Goal: Navigation & Orientation: Find specific page/section

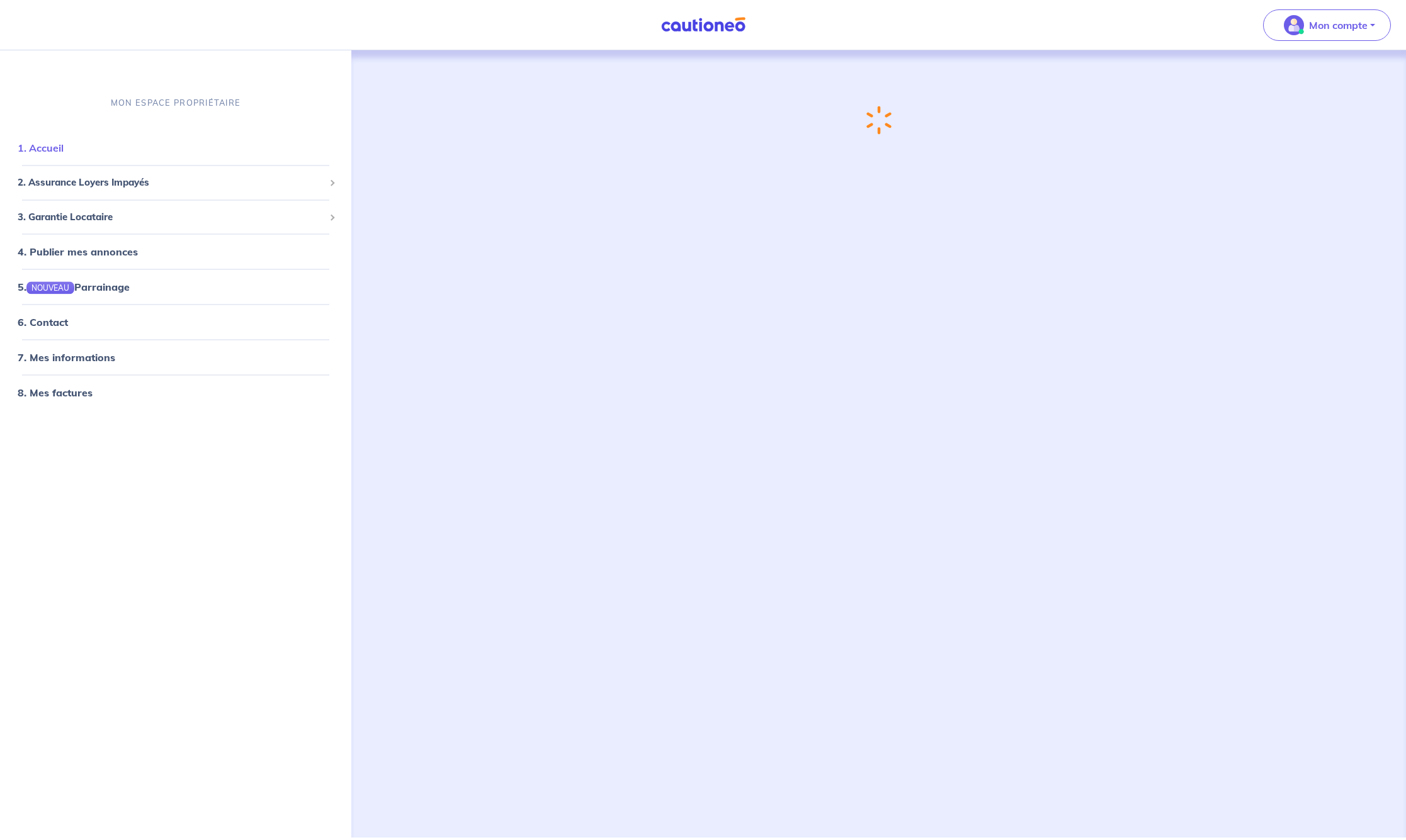
click at [63, 154] on link "1. Accueil" at bounding box center [40, 148] width 46 height 13
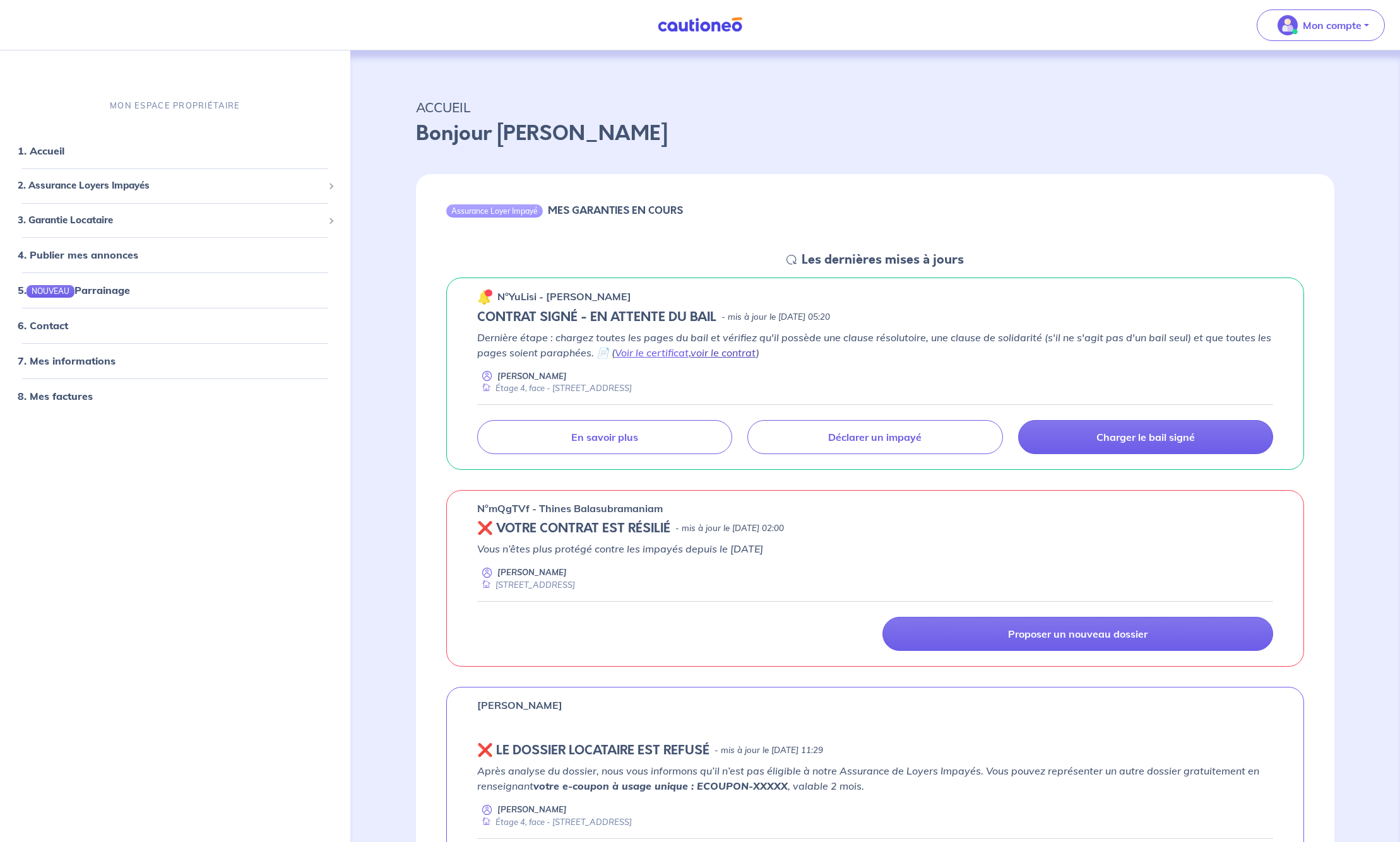
click at [723, 354] on link "voir le contrat" at bounding box center [723, 353] width 66 height 13
click at [663, 439] on link "En savoir plus" at bounding box center [605, 437] width 256 height 34
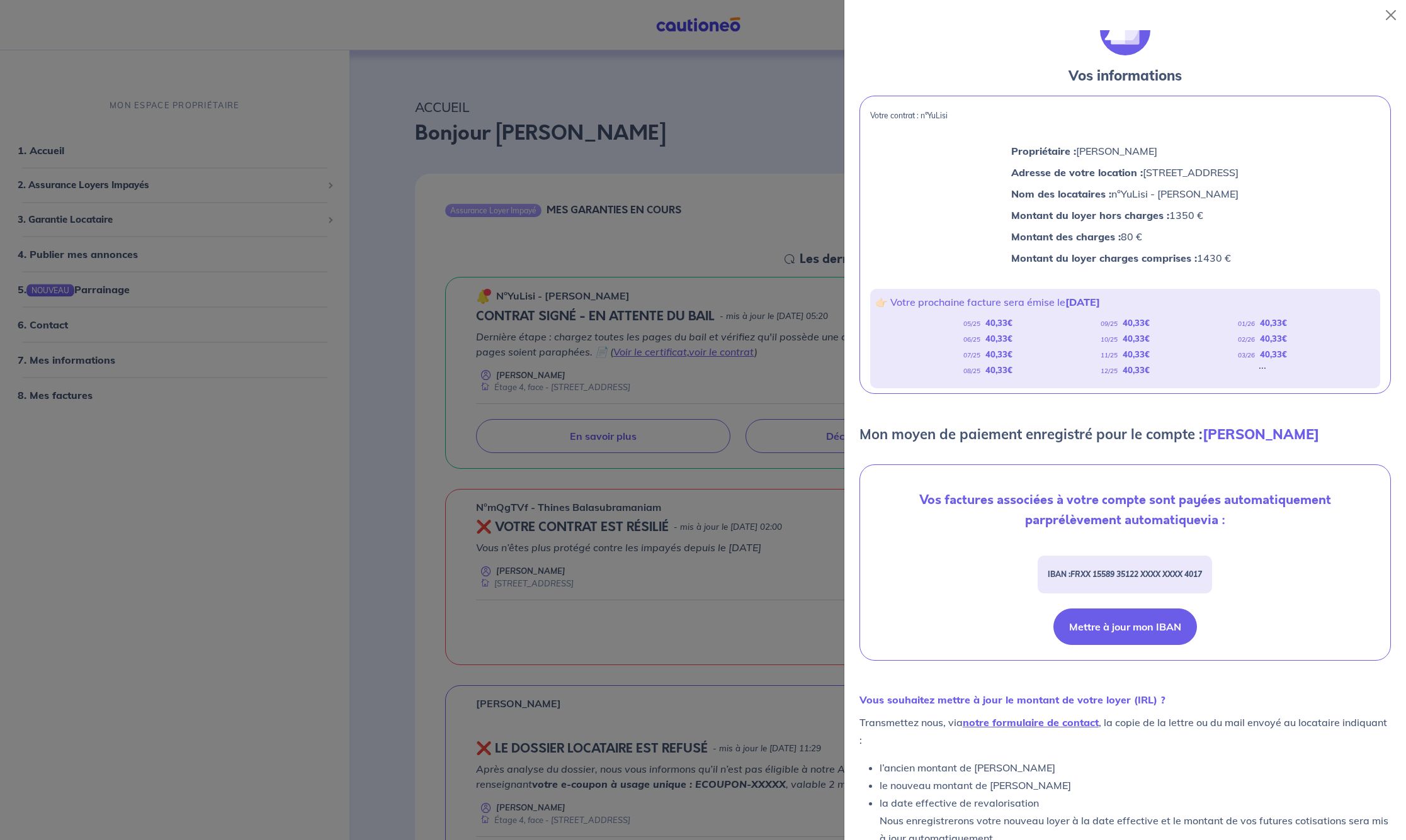
scroll to position [63, 0]
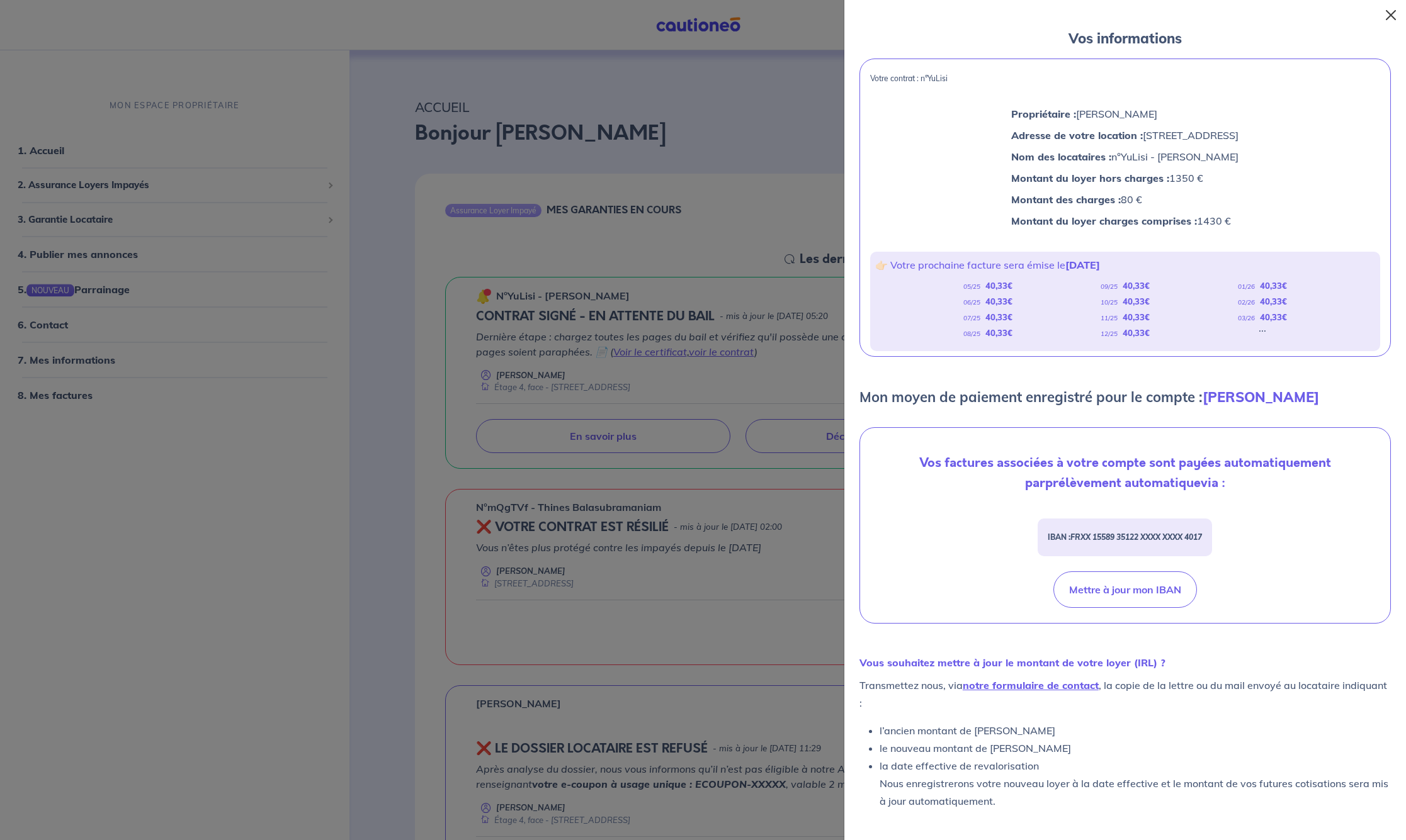
click at [1393, 13] on button "Close" at bounding box center [1391, 15] width 20 height 20
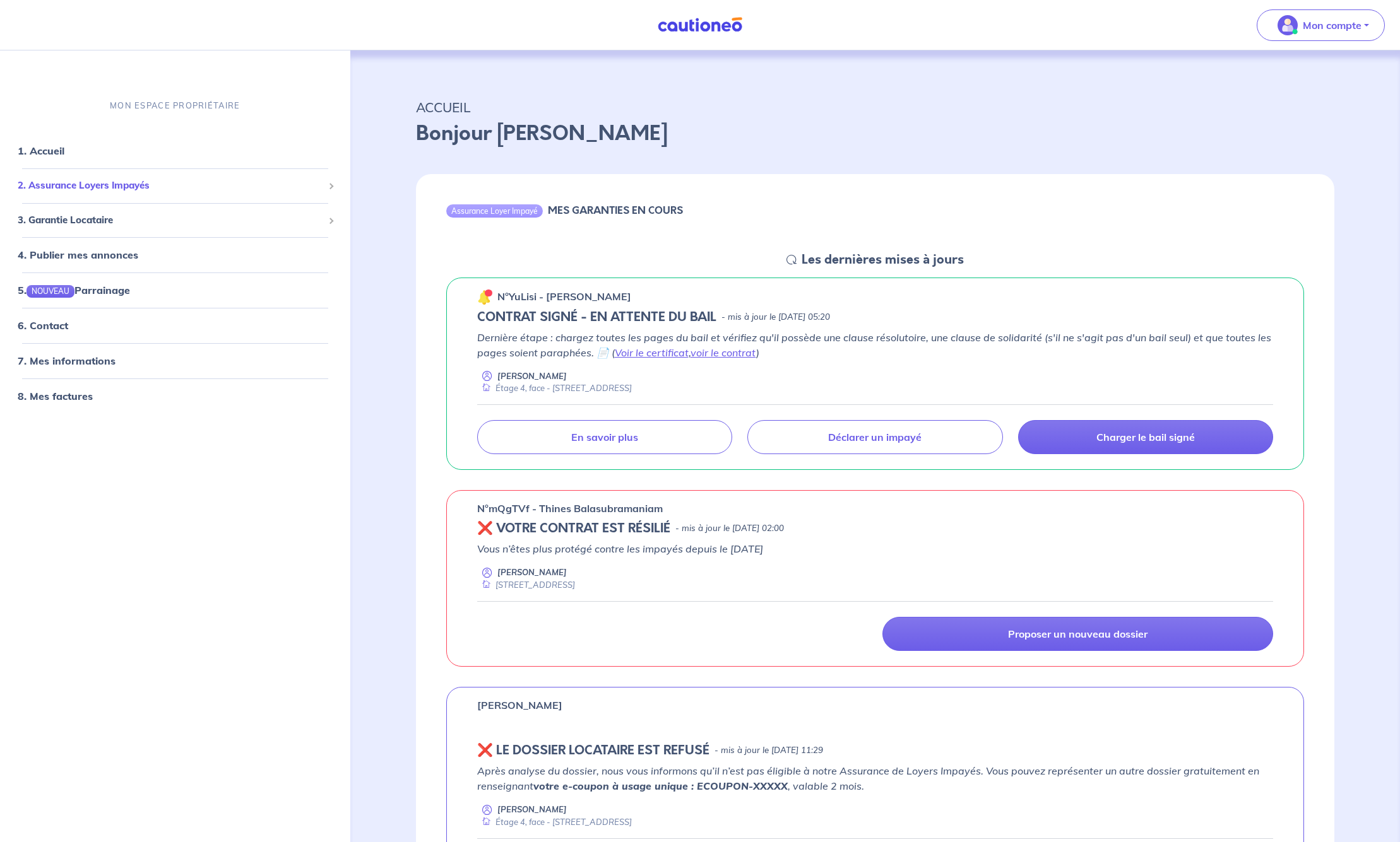
click at [219, 195] on div "2. Assurance Loyers Impayés" at bounding box center [175, 185] width 340 height 25
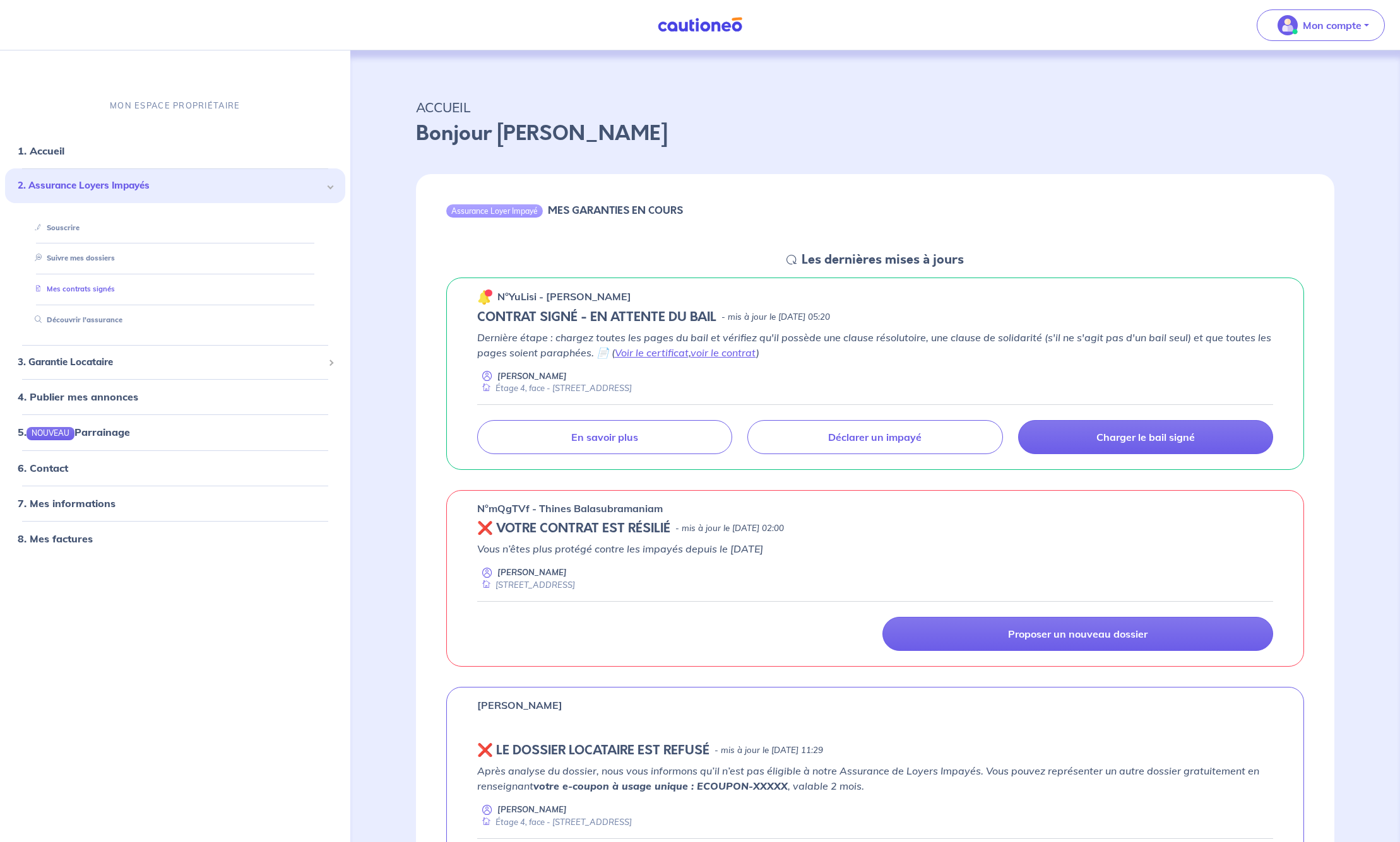
click at [115, 291] on link "Mes contrats signés" at bounding box center [72, 289] width 86 height 9
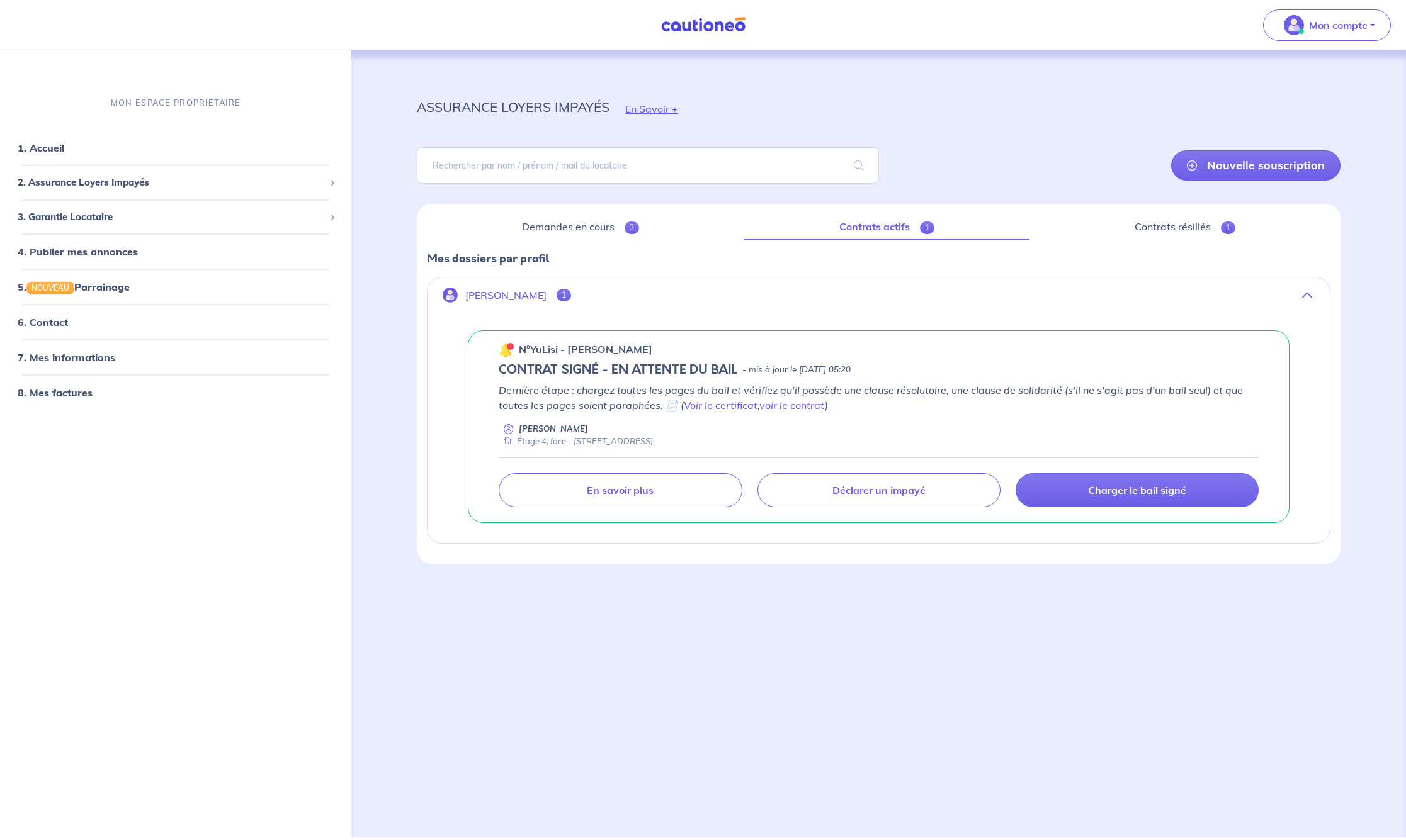
click at [1130, 241] on div "Demandes en cours 3 Contrats actifs 1 Contrats résiliés 1 Mes dossiers par prof…" at bounding box center [878, 383] width 923 height 360
click at [1131, 228] on link "Contrats résiliés 1" at bounding box center [1185, 227] width 291 height 26
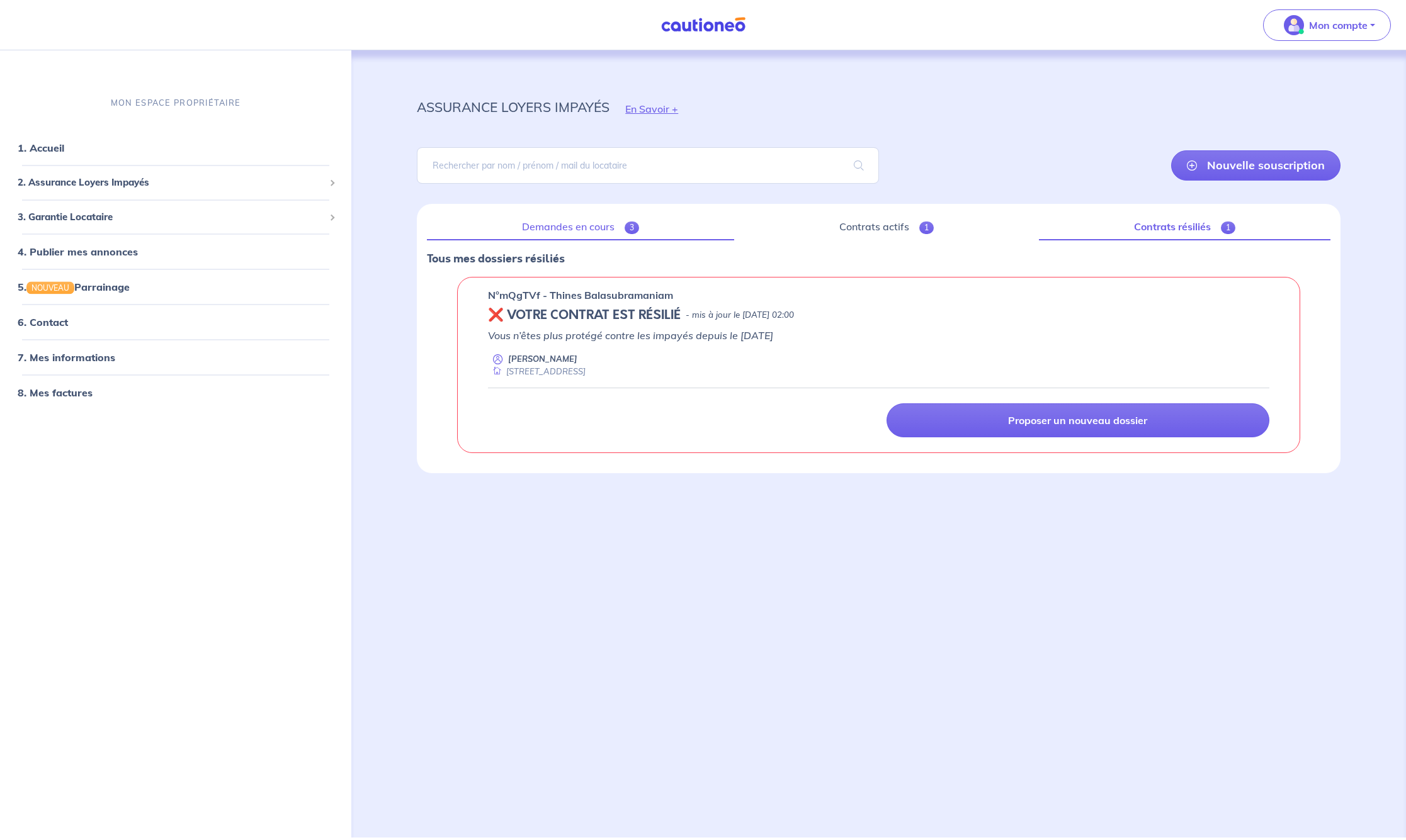
click at [555, 229] on link "Demandes en cours 3" at bounding box center [580, 227] width 307 height 26
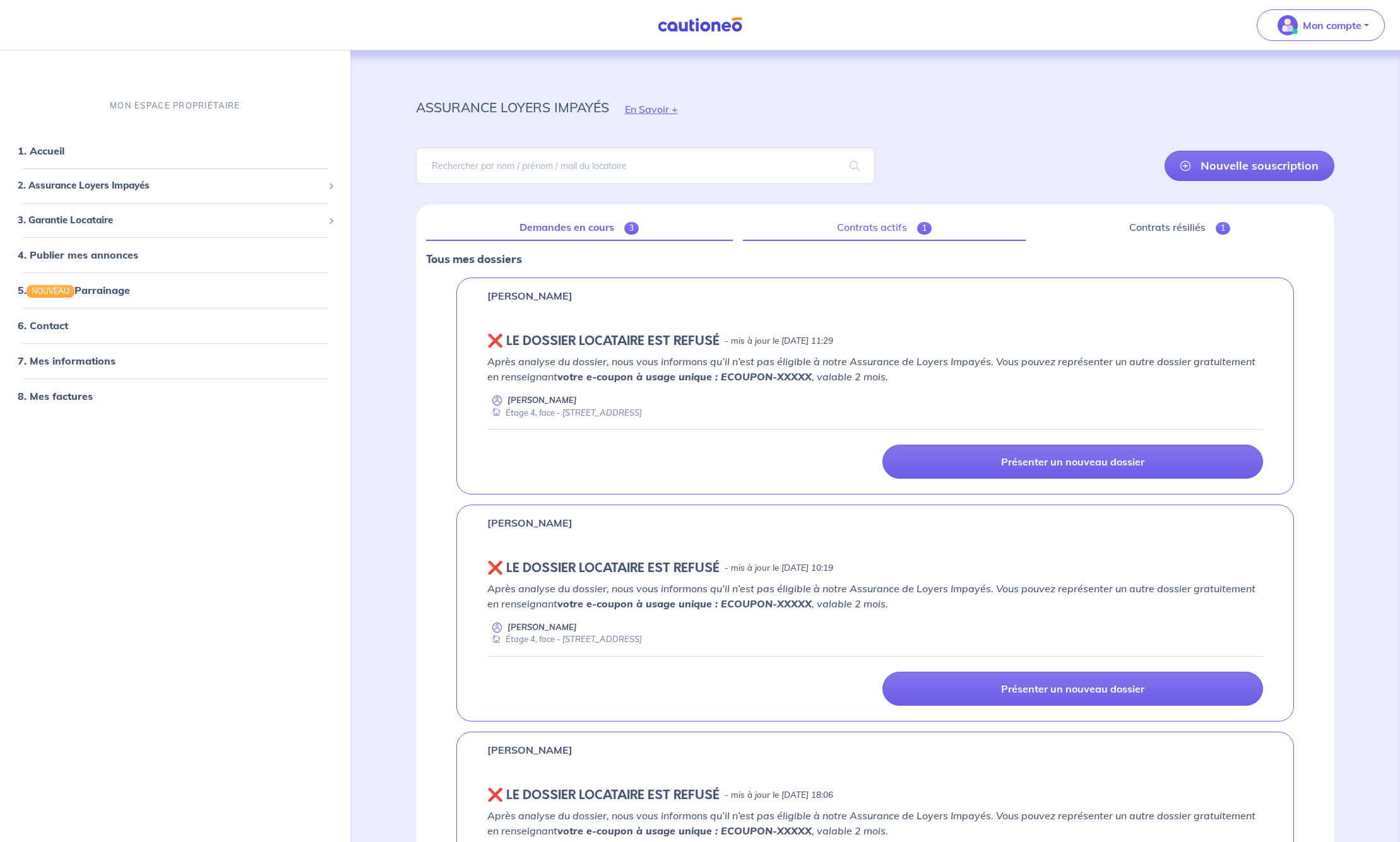
click at [876, 230] on link "Contrats actifs 1" at bounding box center [885, 228] width 283 height 26
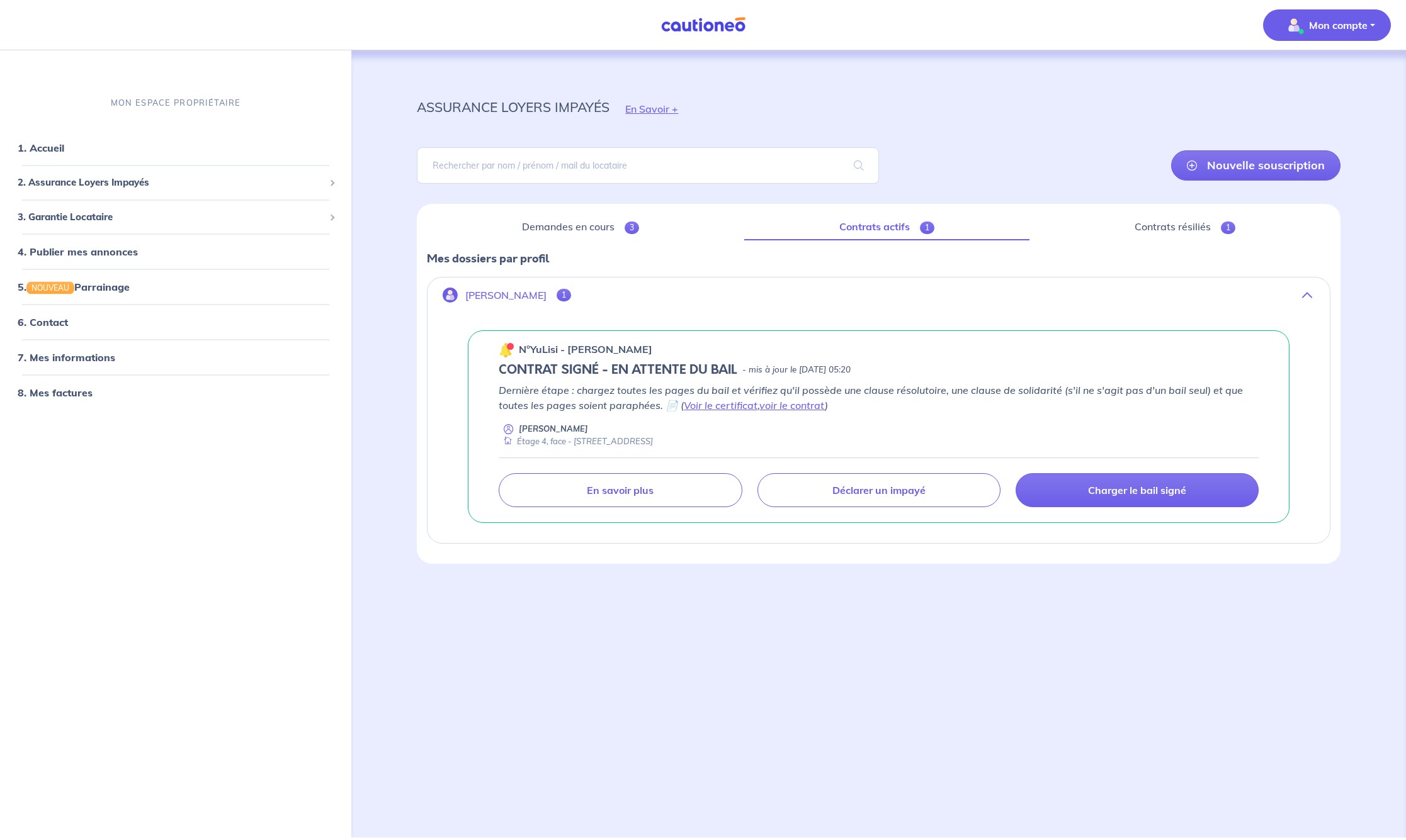
click at [1364, 28] on p "Mon compte" at bounding box center [1339, 25] width 59 height 15
click at [879, 112] on div "assurance loyers impayés En Savoir +" at bounding box center [878, 109] width 984 height 57
